Goal: Task Accomplishment & Management: Use online tool/utility

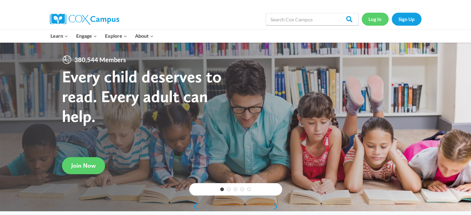
click at [367, 17] on link "Log In" at bounding box center [375, 19] width 27 height 13
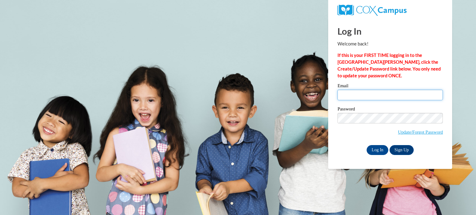
click at [360, 95] on input "Email" at bounding box center [389, 95] width 105 height 11
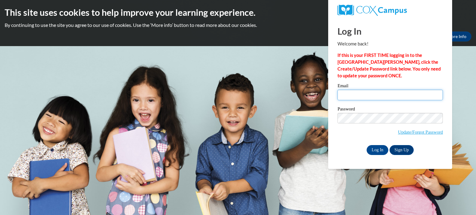
type input "[EMAIL_ADDRESS][DOMAIN_NAME]"
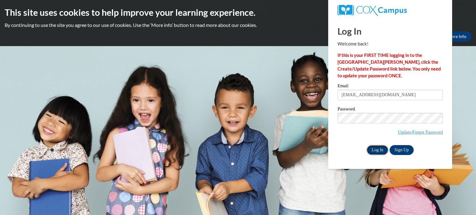
click at [380, 150] on input "Log In" at bounding box center [377, 150] width 22 height 10
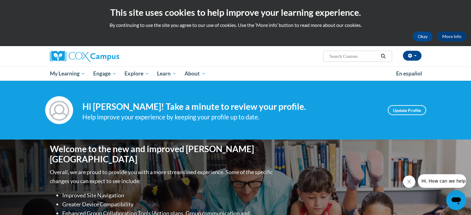
scroll to position [30, 0]
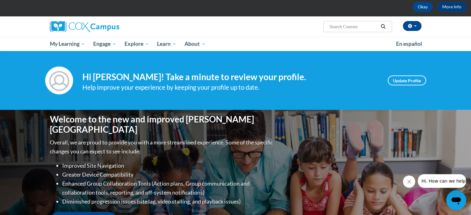
click at [286, 94] on div "Your profile Hi Emily Adams! Take a minute to review your profile. Help improve…" at bounding box center [235, 80] width 471 height 59
click at [309, 101] on div "Your profile Hi Emily Adams! Take a minute to review your profile. Help improve…" at bounding box center [235, 80] width 471 height 59
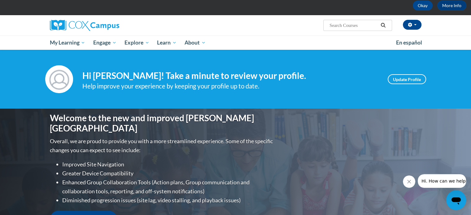
click at [309, 101] on div "Your profile Hi Emily Adams! Take a minute to review your profile. Help improve…" at bounding box center [235, 79] width 471 height 59
click at [310, 101] on div "Your profile Hi Emily Adams! Take a minute to review your profile. Help improve…" at bounding box center [235, 79] width 471 height 59
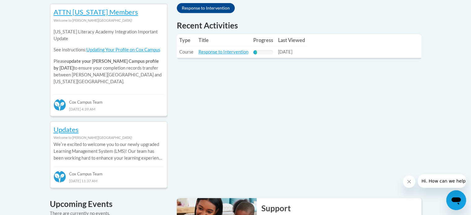
scroll to position [284, 0]
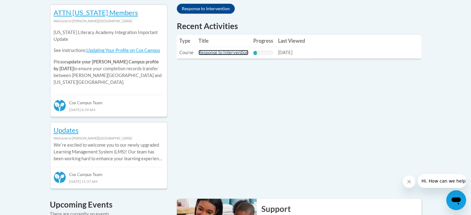
click at [225, 53] on link "Response to Intervention" at bounding box center [223, 52] width 50 height 5
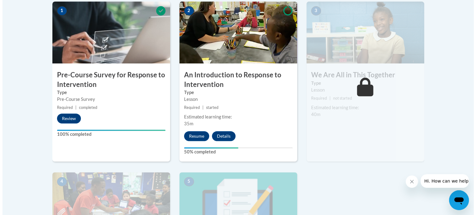
scroll to position [208, 0]
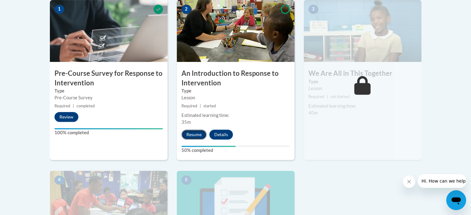
click at [200, 131] on button "Resume" at bounding box center [193, 135] width 25 height 10
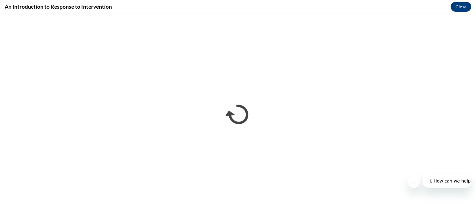
scroll to position [0, 0]
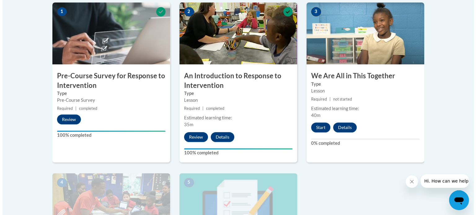
scroll to position [224, 0]
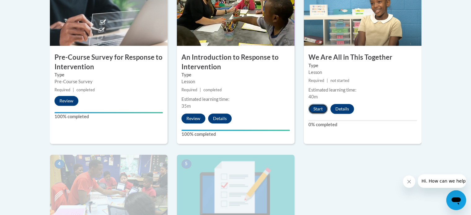
click at [317, 106] on button "Start" at bounding box center [317, 109] width 19 height 10
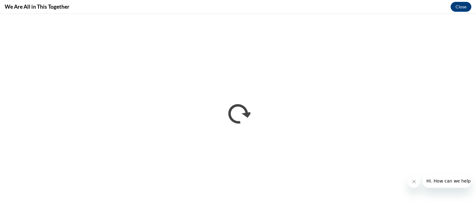
scroll to position [0, 0]
click at [417, 179] on button "Close message from company" at bounding box center [413, 182] width 12 height 12
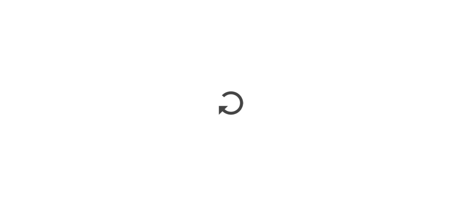
scroll to position [224, 0]
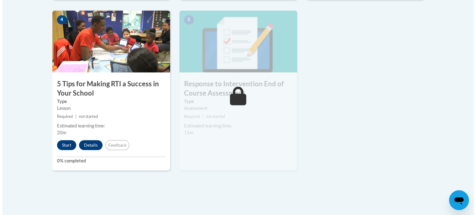
scroll to position [368, 0]
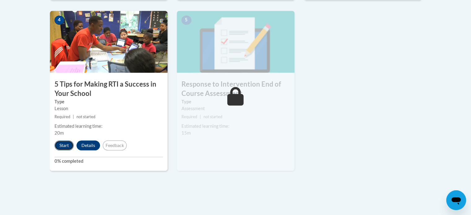
click at [66, 143] on button "Start" at bounding box center [64, 146] width 19 height 10
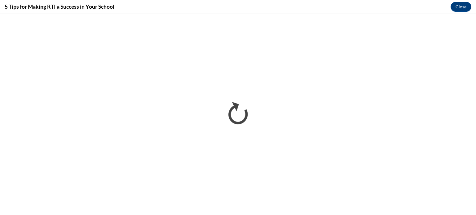
scroll to position [0, 0]
